Goal: Check status: Check status

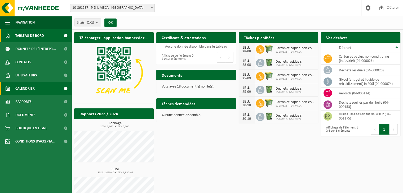
click at [66, 86] on span at bounding box center [66, 88] width 12 height 13
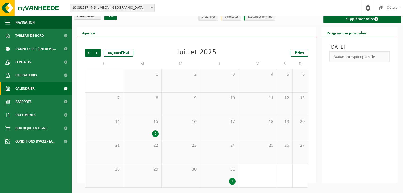
scroll to position [7, 0]
click at [147, 132] on div "2" at bounding box center [142, 134] width 33 height 7
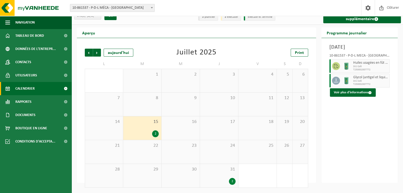
click at [222, 168] on span "31" at bounding box center [219, 170] width 33 height 6
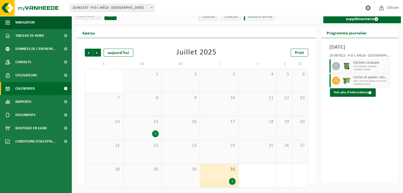
click at [139, 130] on div "15 2" at bounding box center [142, 129] width 38 height 24
